Goal: Information Seeking & Learning: Understand process/instructions

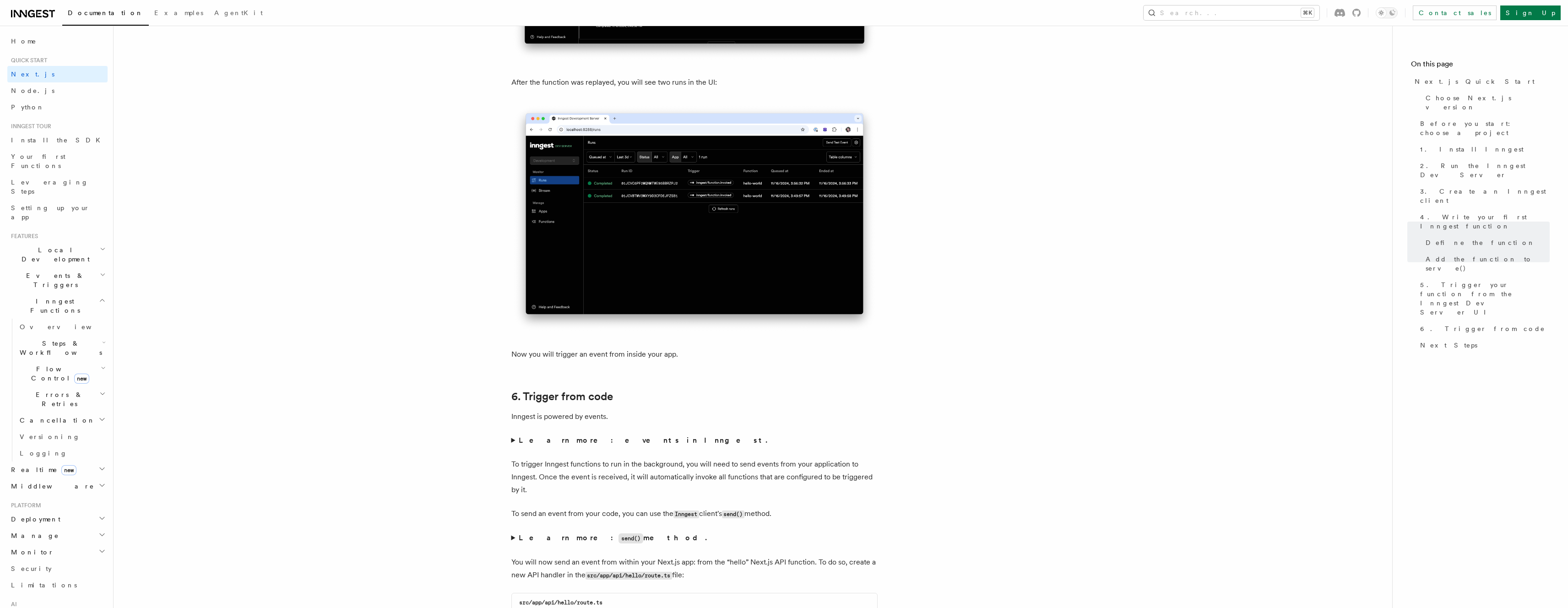
scroll to position [3905, 0]
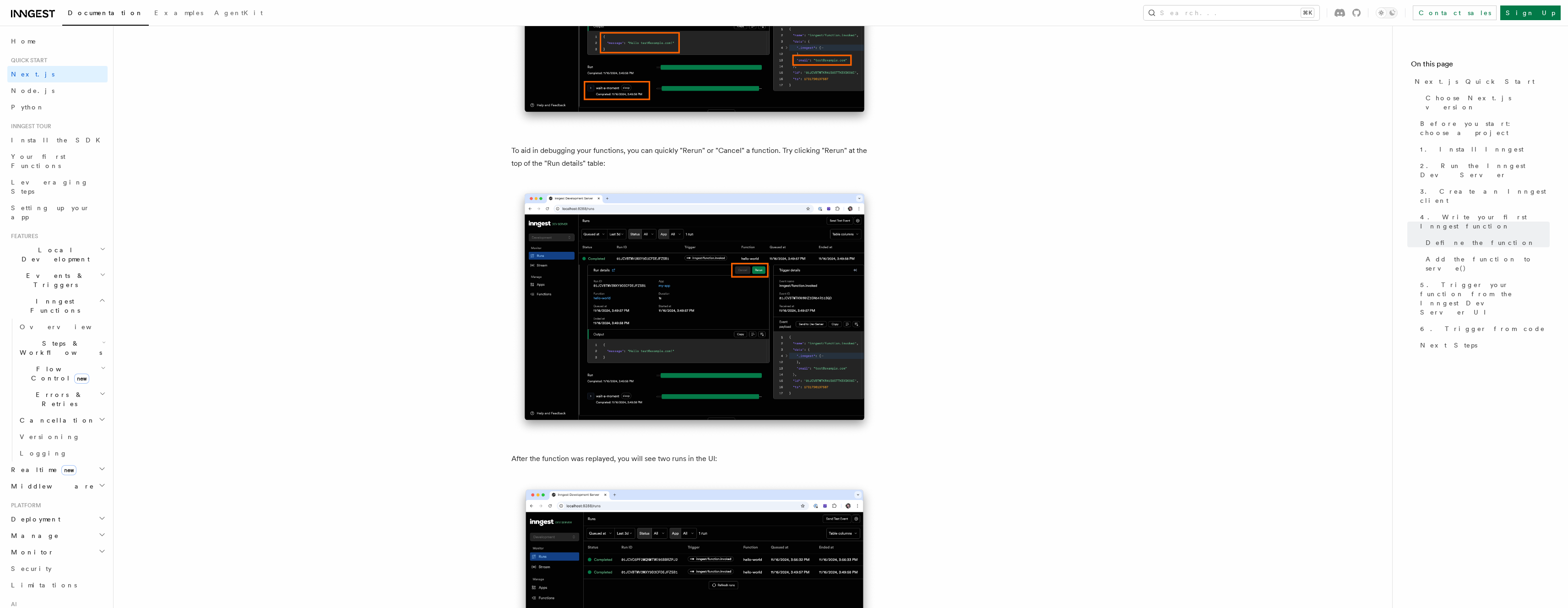
click at [99, 390] on icon "button" at bounding box center [102, 394] width 6 height 7
click at [94, 335] on h2 "Steps & Workflows" at bounding box center [62, 348] width 92 height 26
click at [102, 339] on icon "button" at bounding box center [103, 342] width 3 height 7
click at [100, 364] on icon "button" at bounding box center [102, 368] width 5 height 7
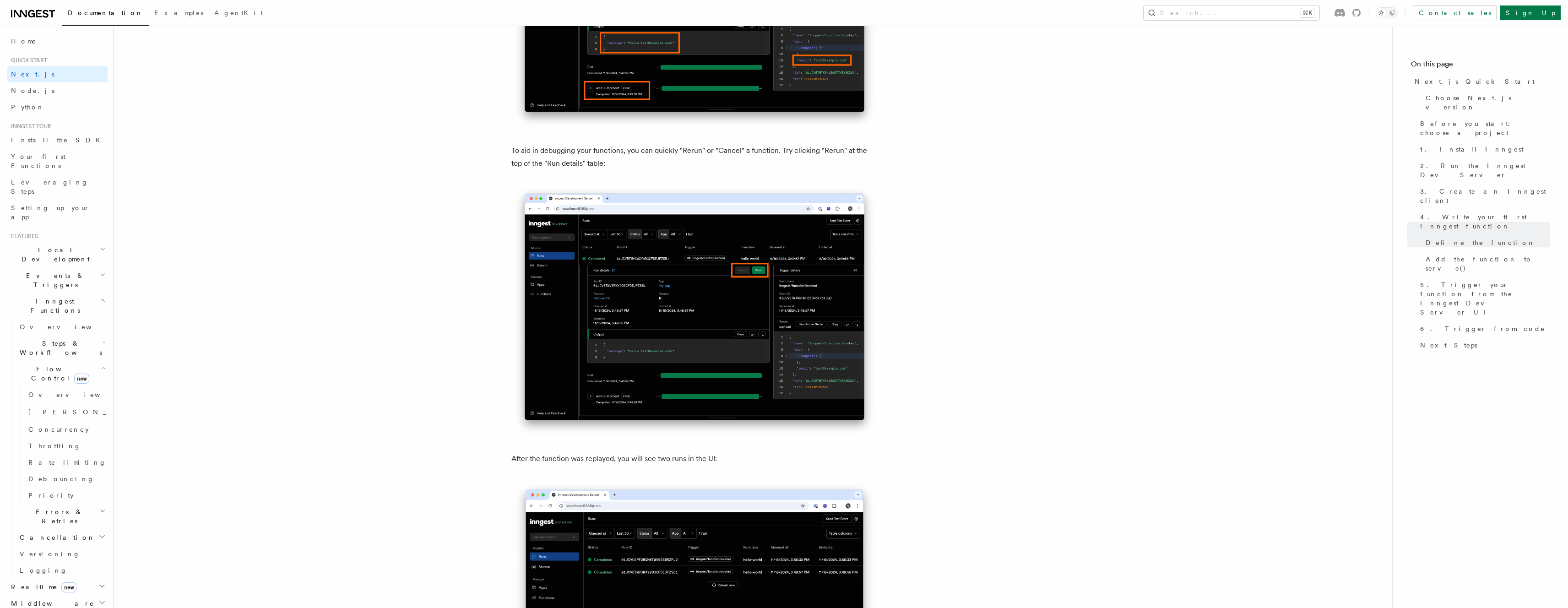
click at [102, 367] on icon "button" at bounding box center [103, 368] width 3 height 2
click at [98, 406] on icon "button" at bounding box center [102, 410] width 7 height 7
click at [98, 423] on icon "button" at bounding box center [102, 426] width 7 height 7
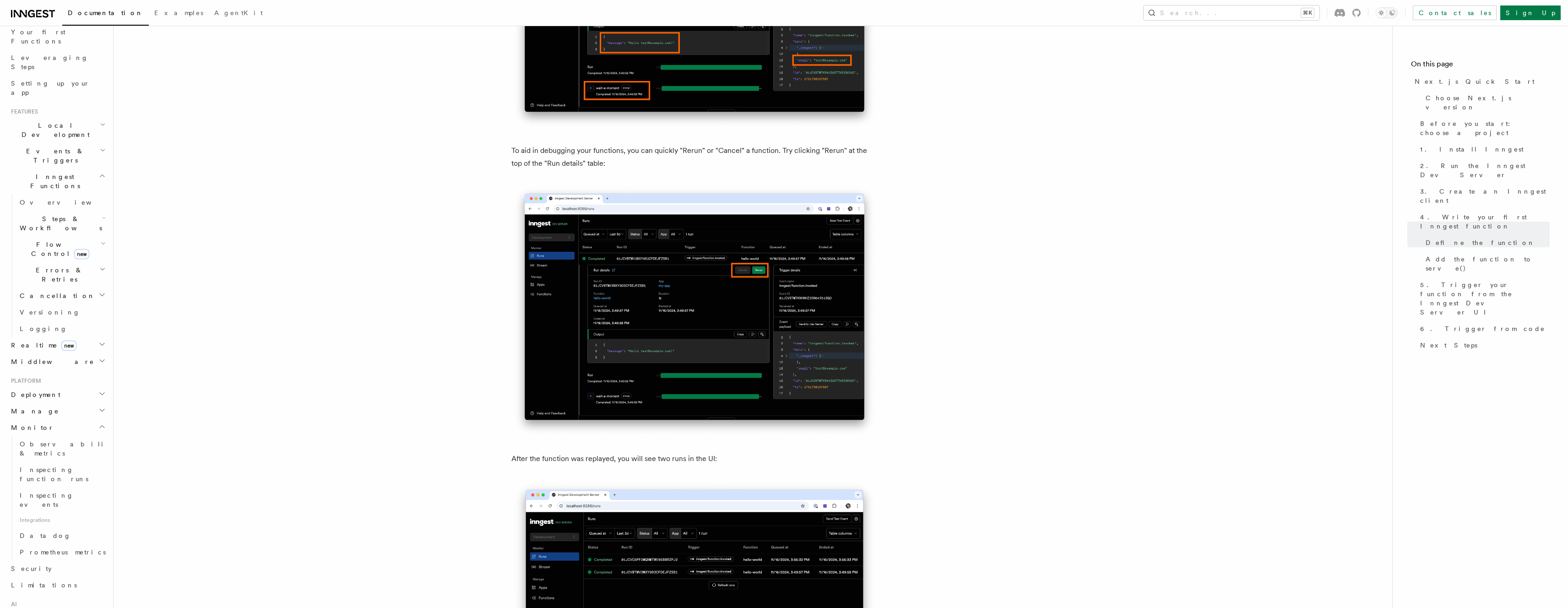
click at [98, 423] on icon "button" at bounding box center [102, 426] width 7 height 7
click at [98, 390] on icon "button" at bounding box center [102, 394] width 7 height 7
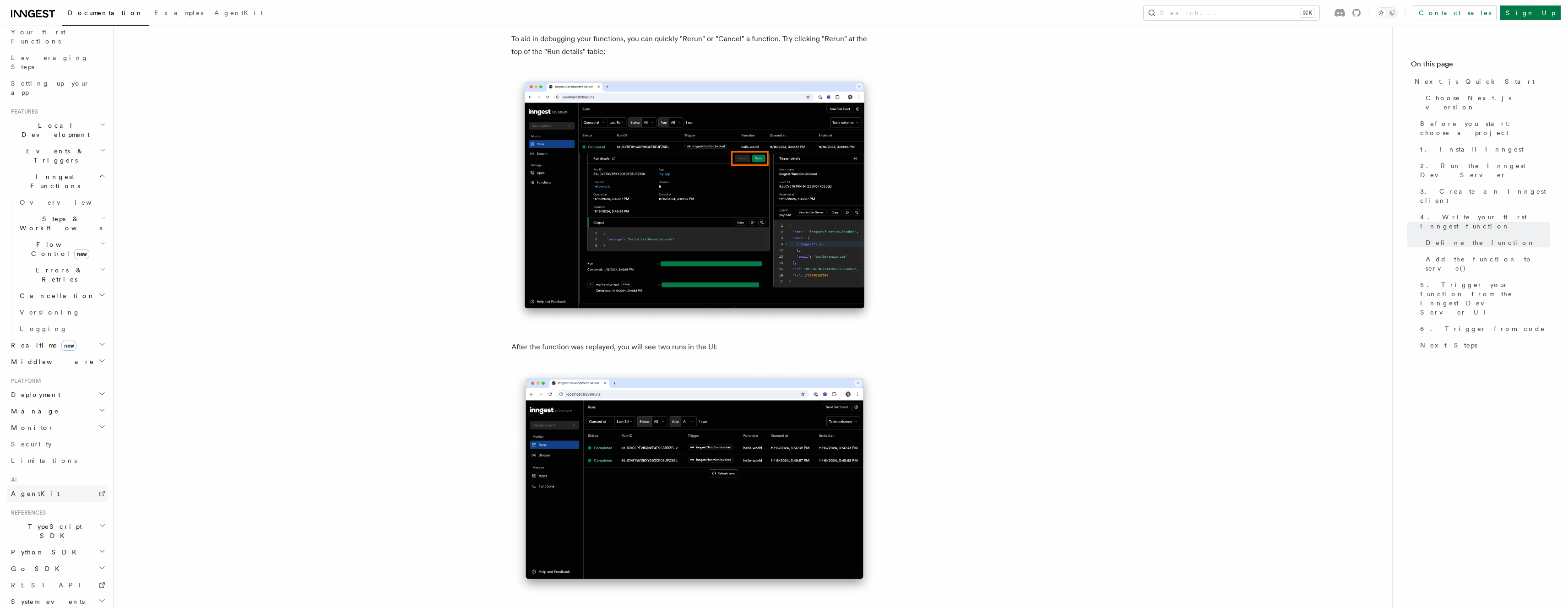
scroll to position [107, 0]
click at [96, 437] on h2 "Monitor" at bounding box center [58, 445] width 100 height 16
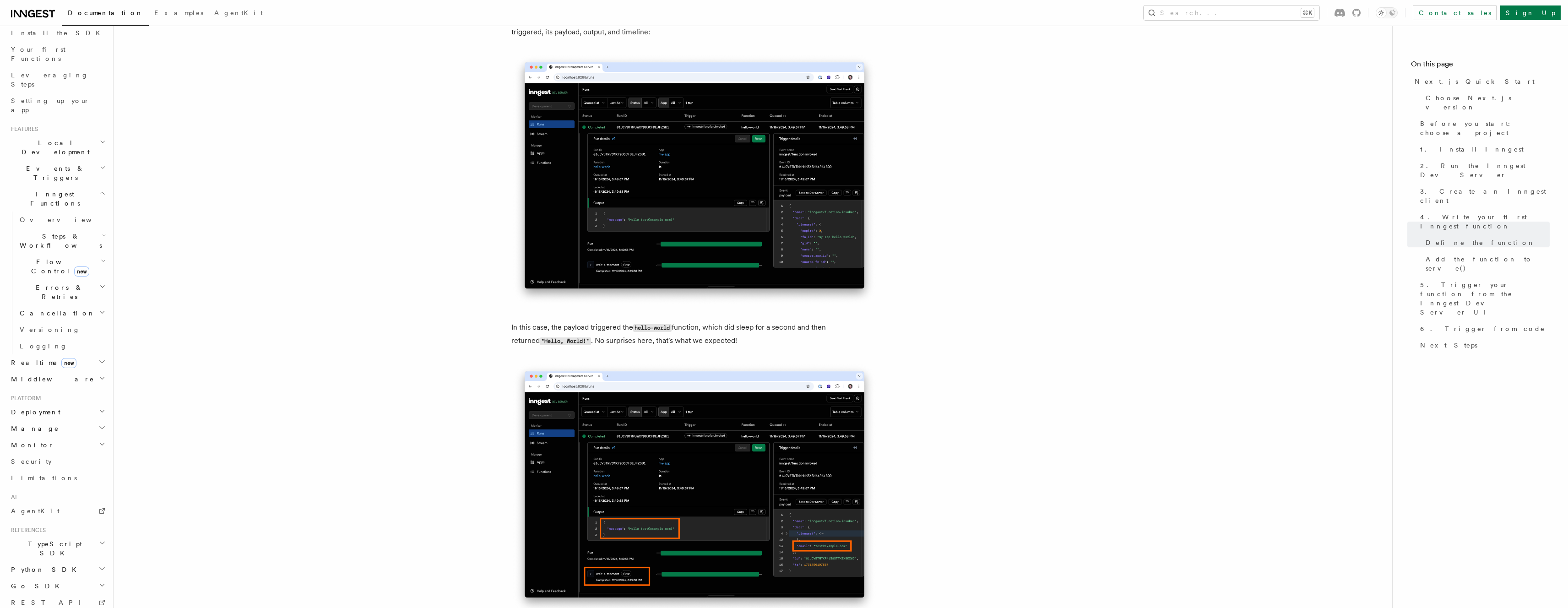
scroll to position [3268, 0]
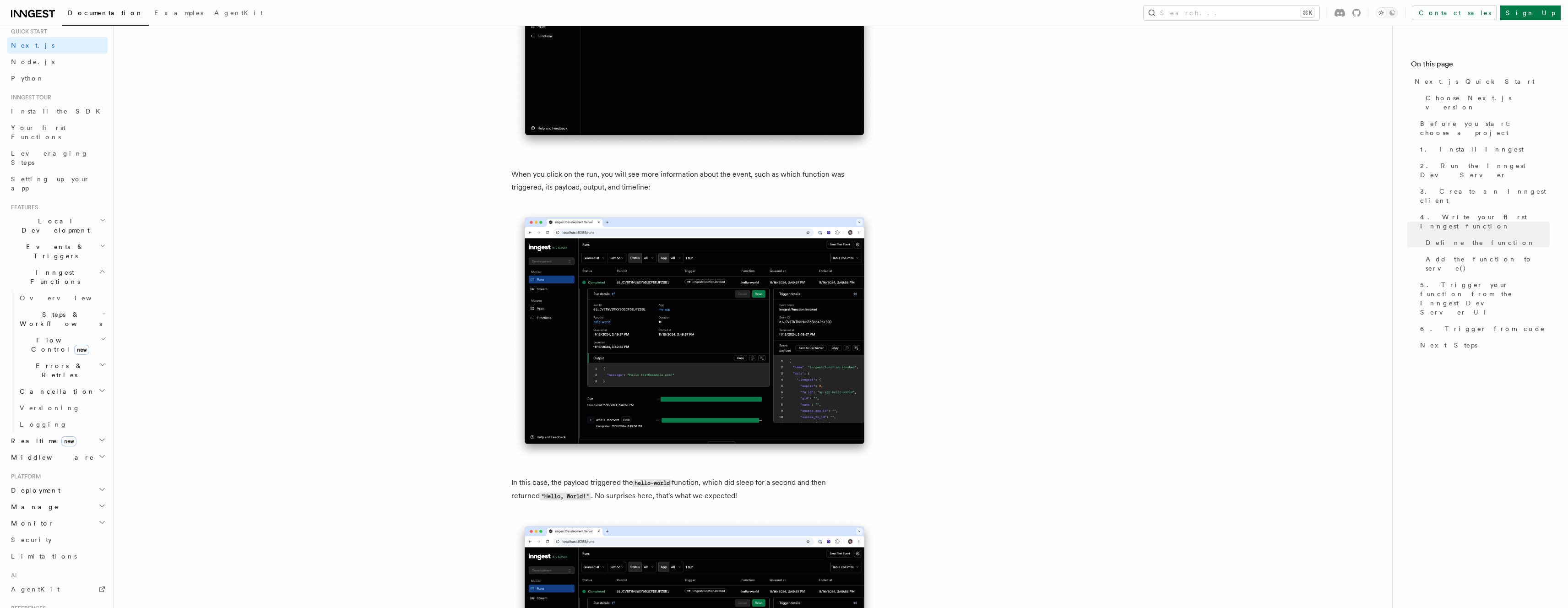
scroll to position [0, 0]
